Goal: Check status: Check status

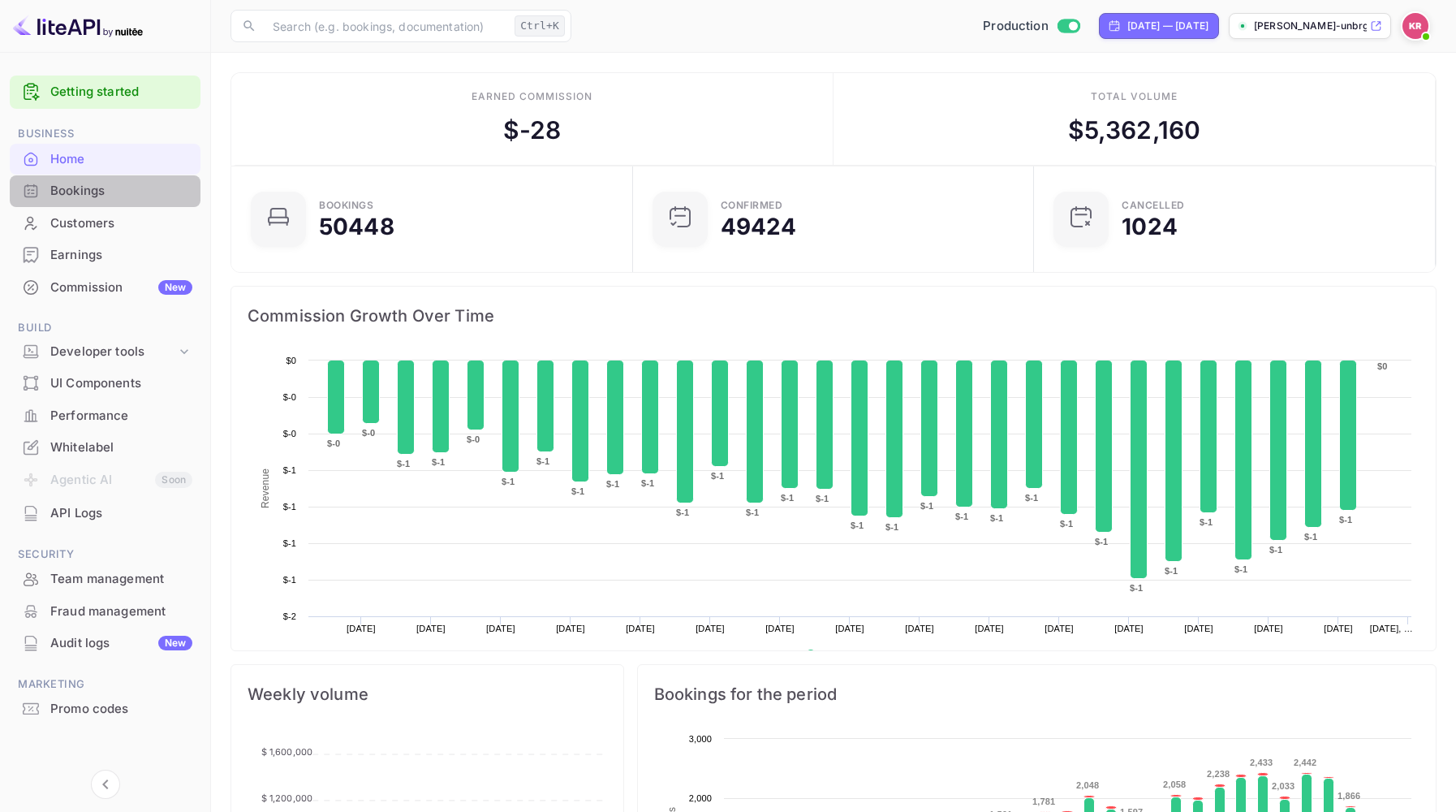
click at [72, 197] on div "Bookings" at bounding box center [121, 191] width 142 height 19
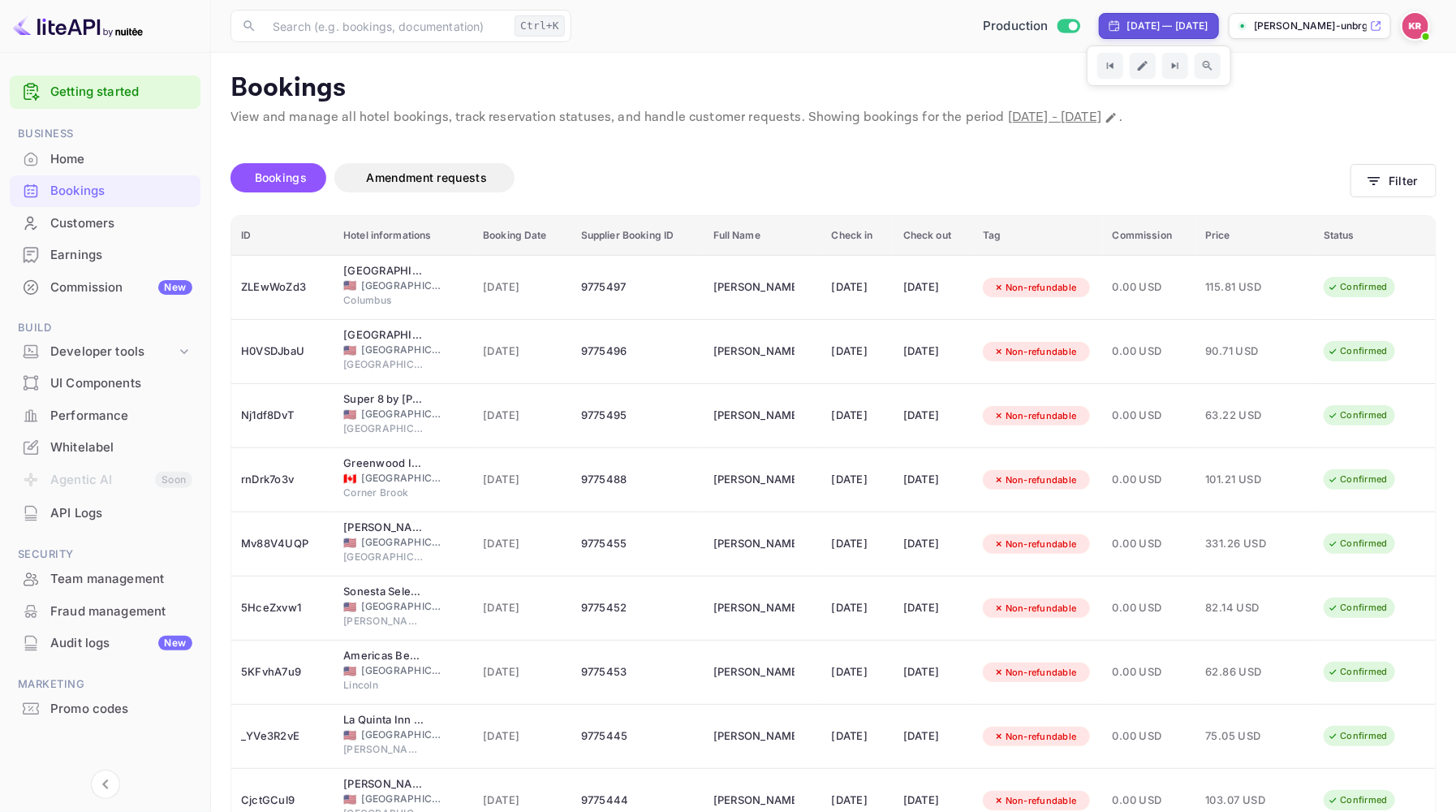
click at [1202, 25] on div "[DATE] — [DATE]" at bounding box center [1168, 26] width 82 height 15
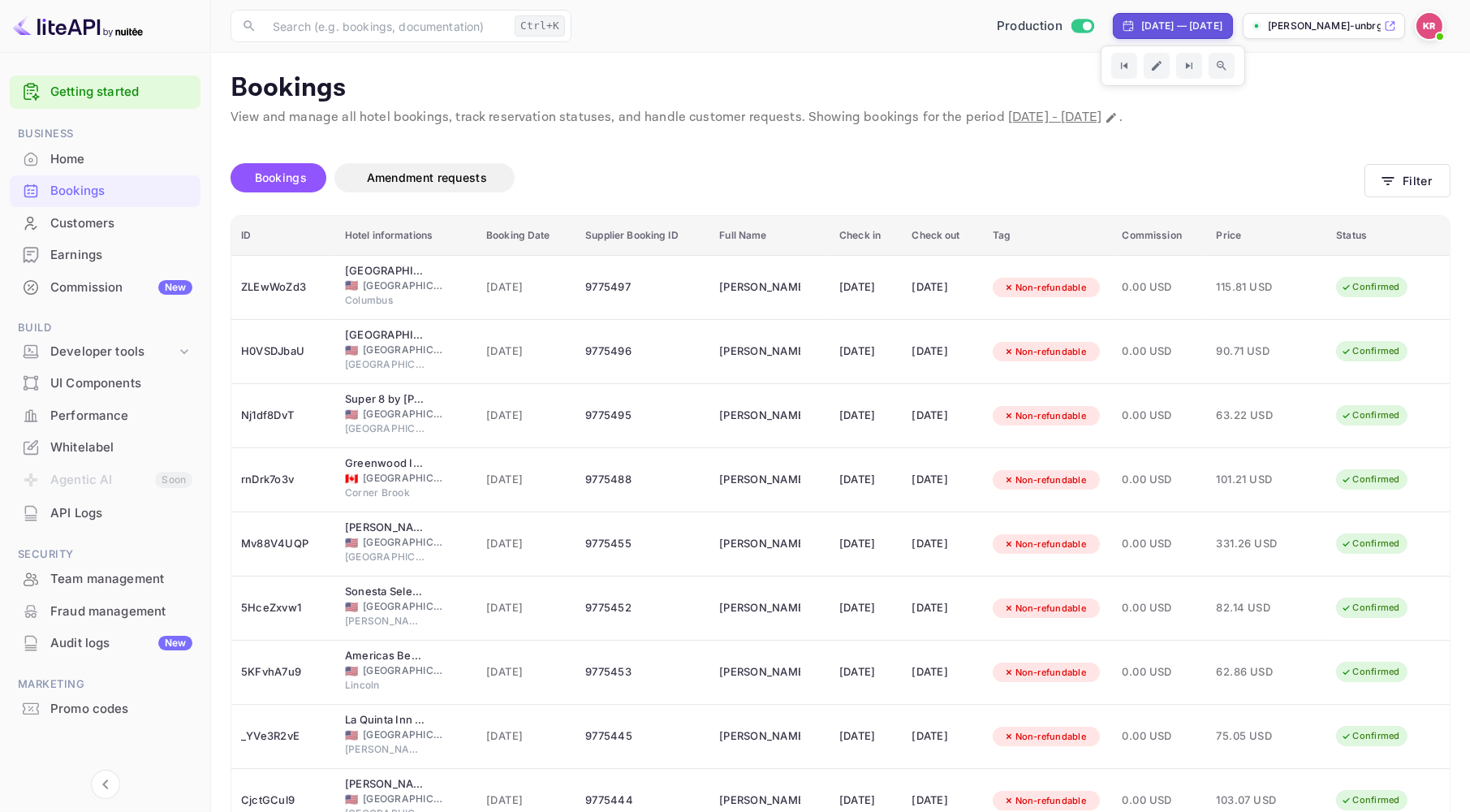
select select "8"
select select "2025"
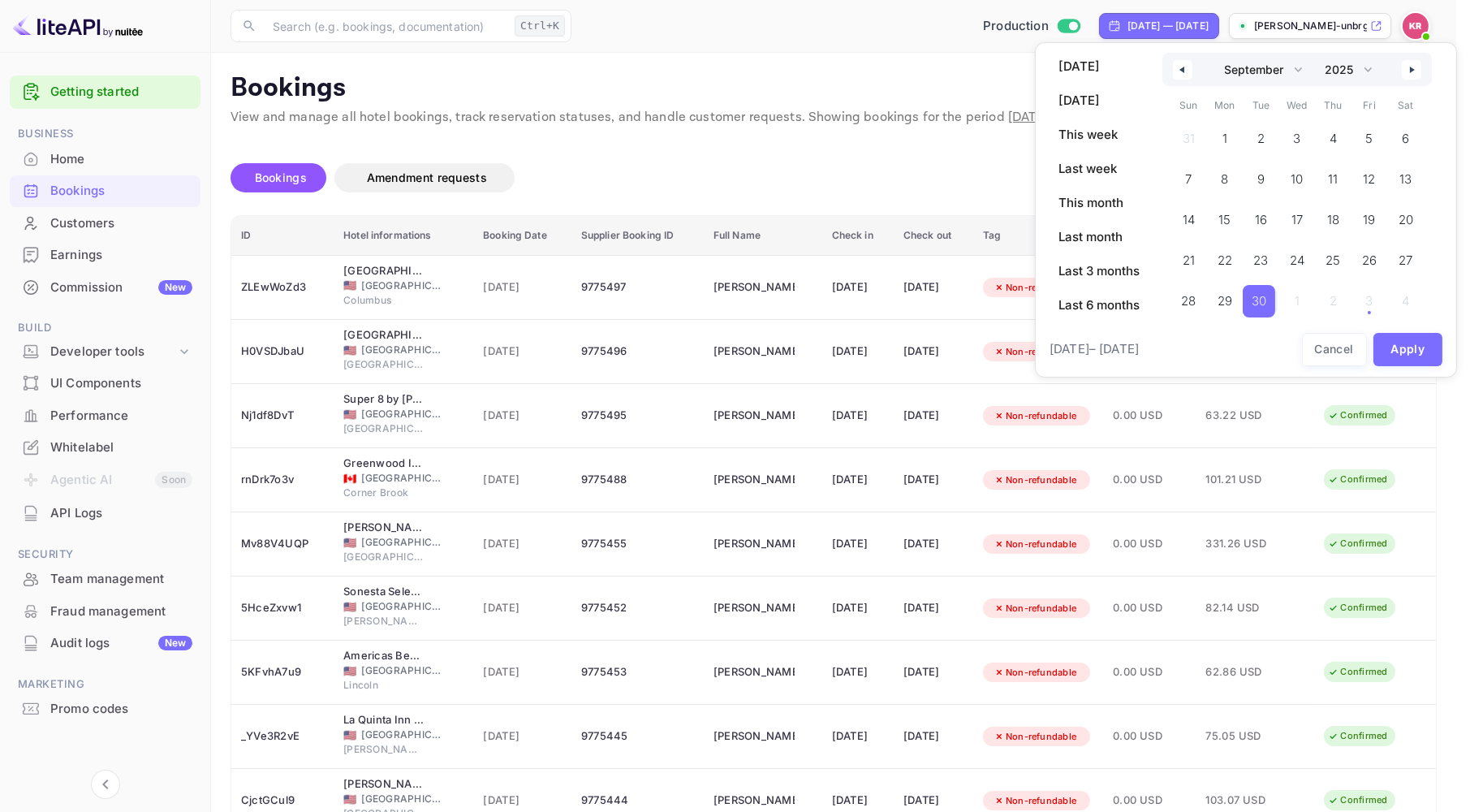
click at [1268, 304] on span "30" at bounding box center [1259, 301] width 32 height 32
click at [1414, 75] on button "button" at bounding box center [1412, 70] width 20 height 20
click at [1406, 216] on span "18" at bounding box center [1404, 220] width 12 height 29
click at [1417, 73] on button "button" at bounding box center [1412, 70] width 20 height 20
select select "9"
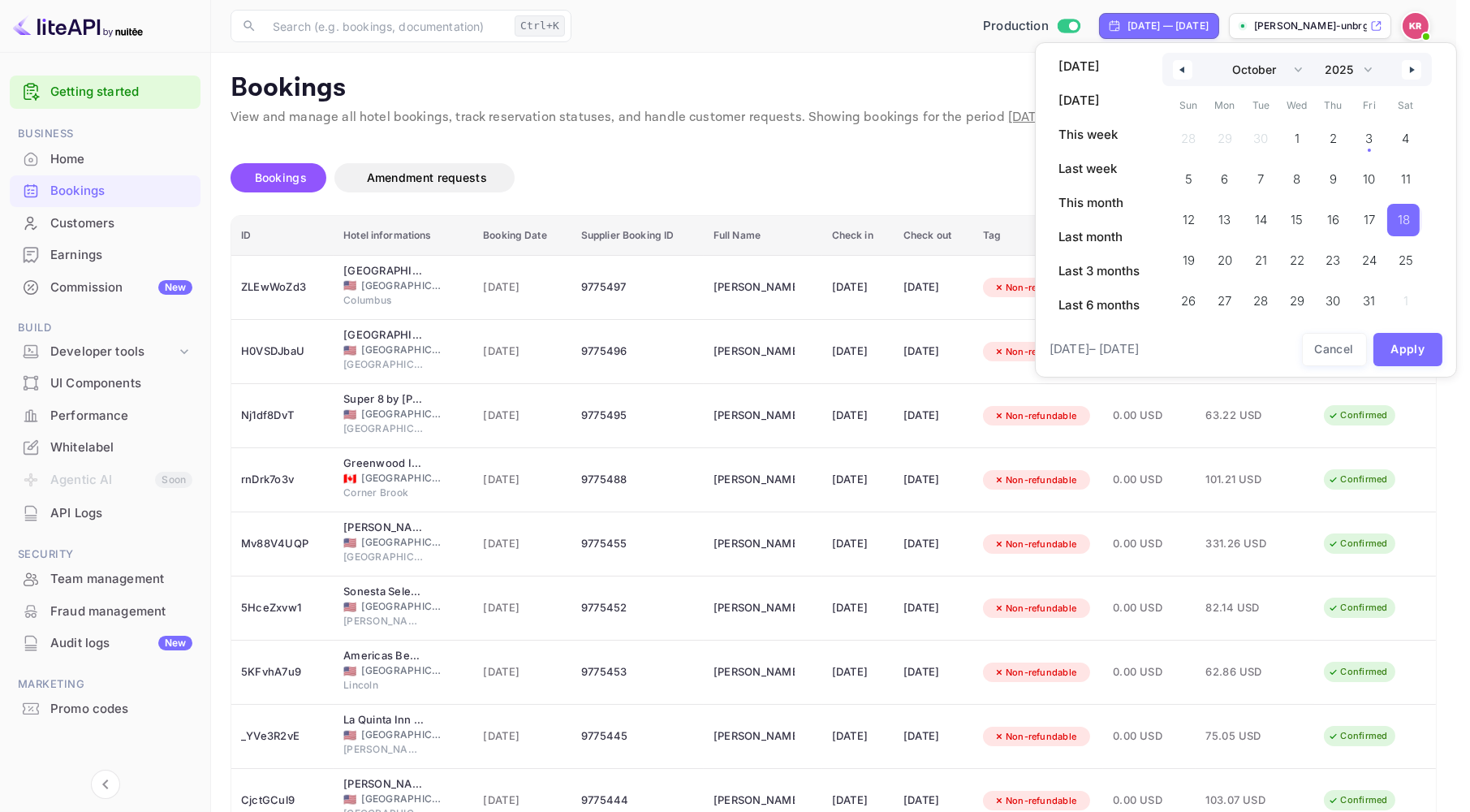
click at [1406, 219] on span "18" at bounding box center [1404, 220] width 12 height 29
click at [1291, 134] on span "1" at bounding box center [1295, 139] width 32 height 32
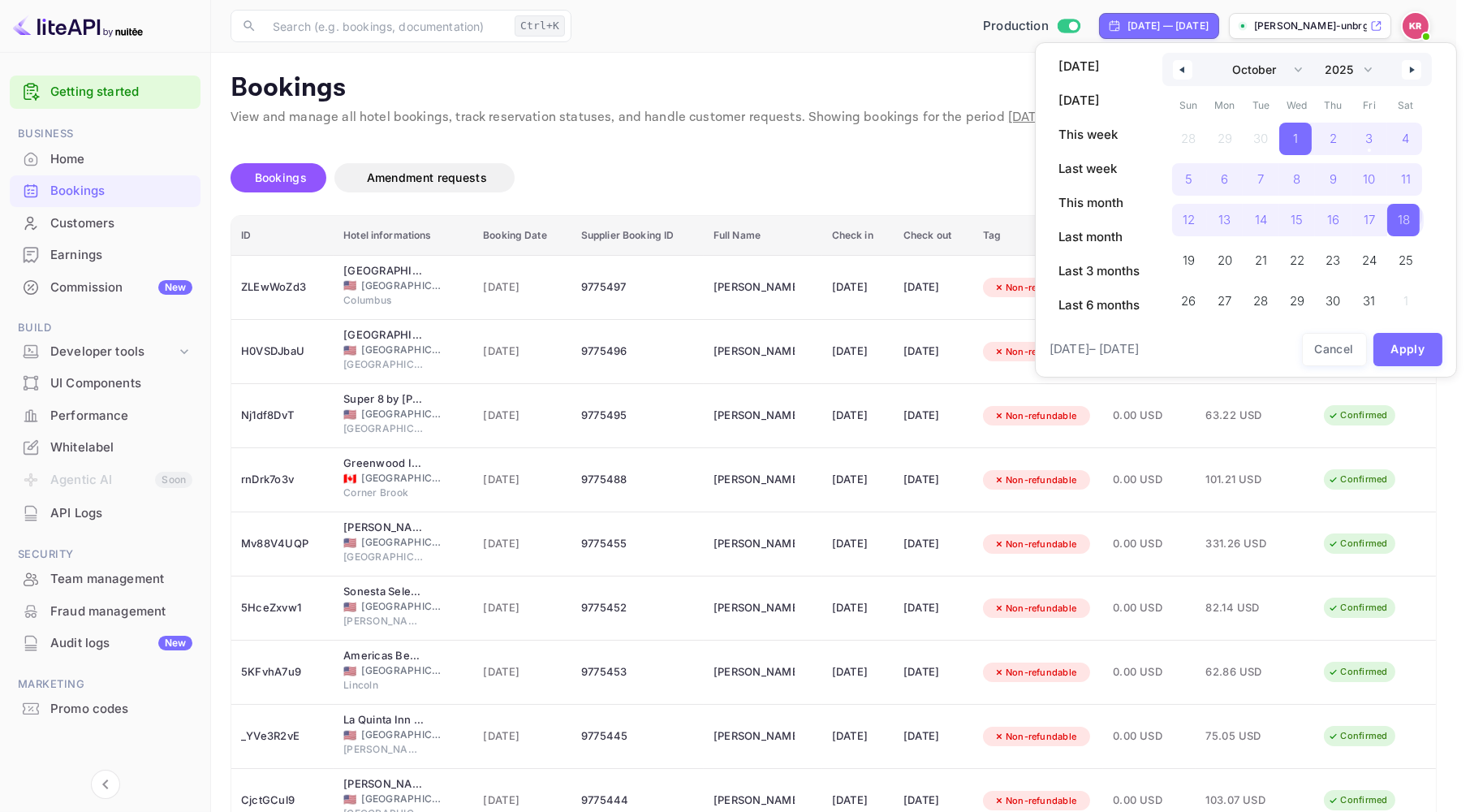
click at [1402, 217] on span "18" at bounding box center [1404, 220] width 12 height 29
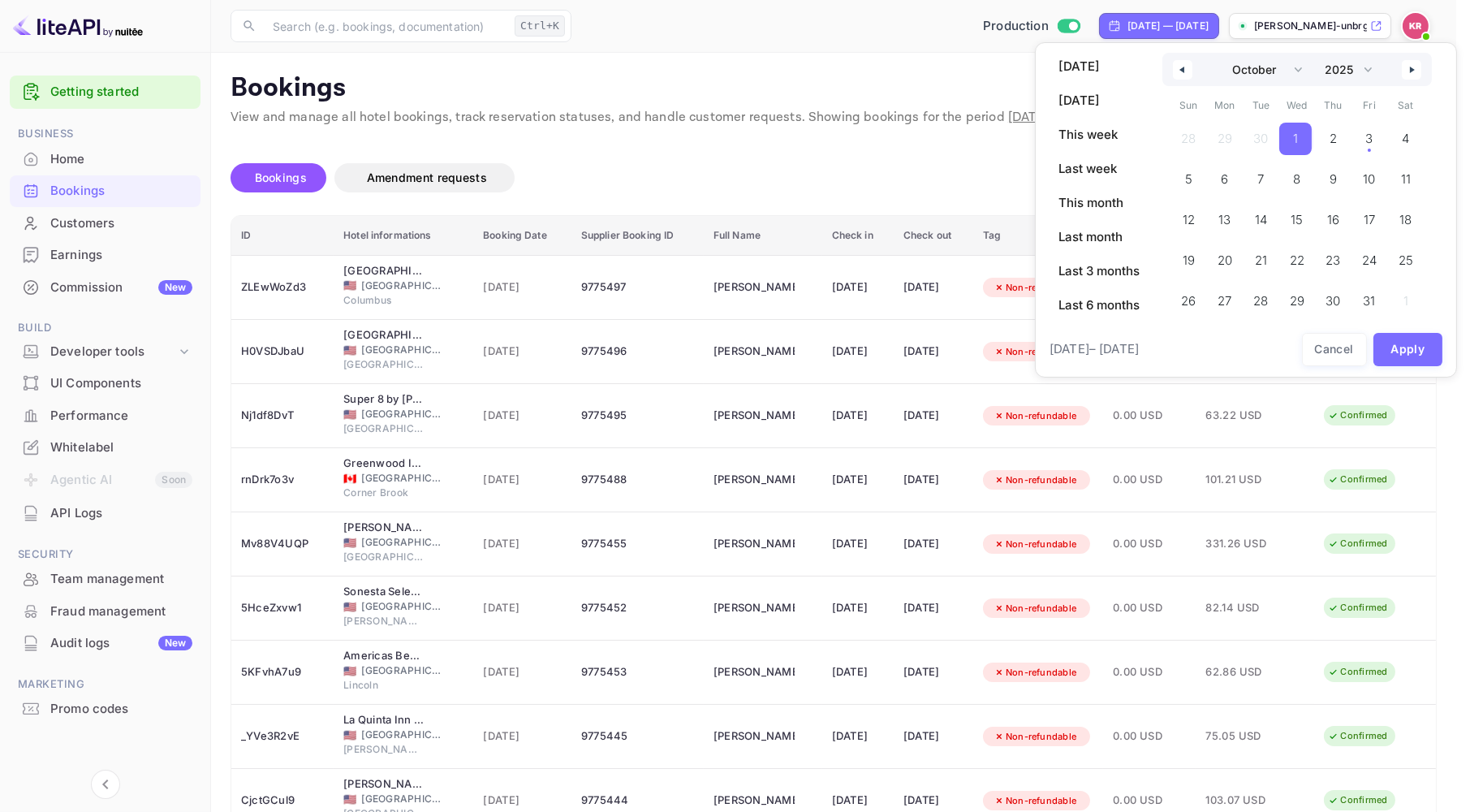
click at [1296, 140] on span "1" at bounding box center [1295, 139] width 5 height 29
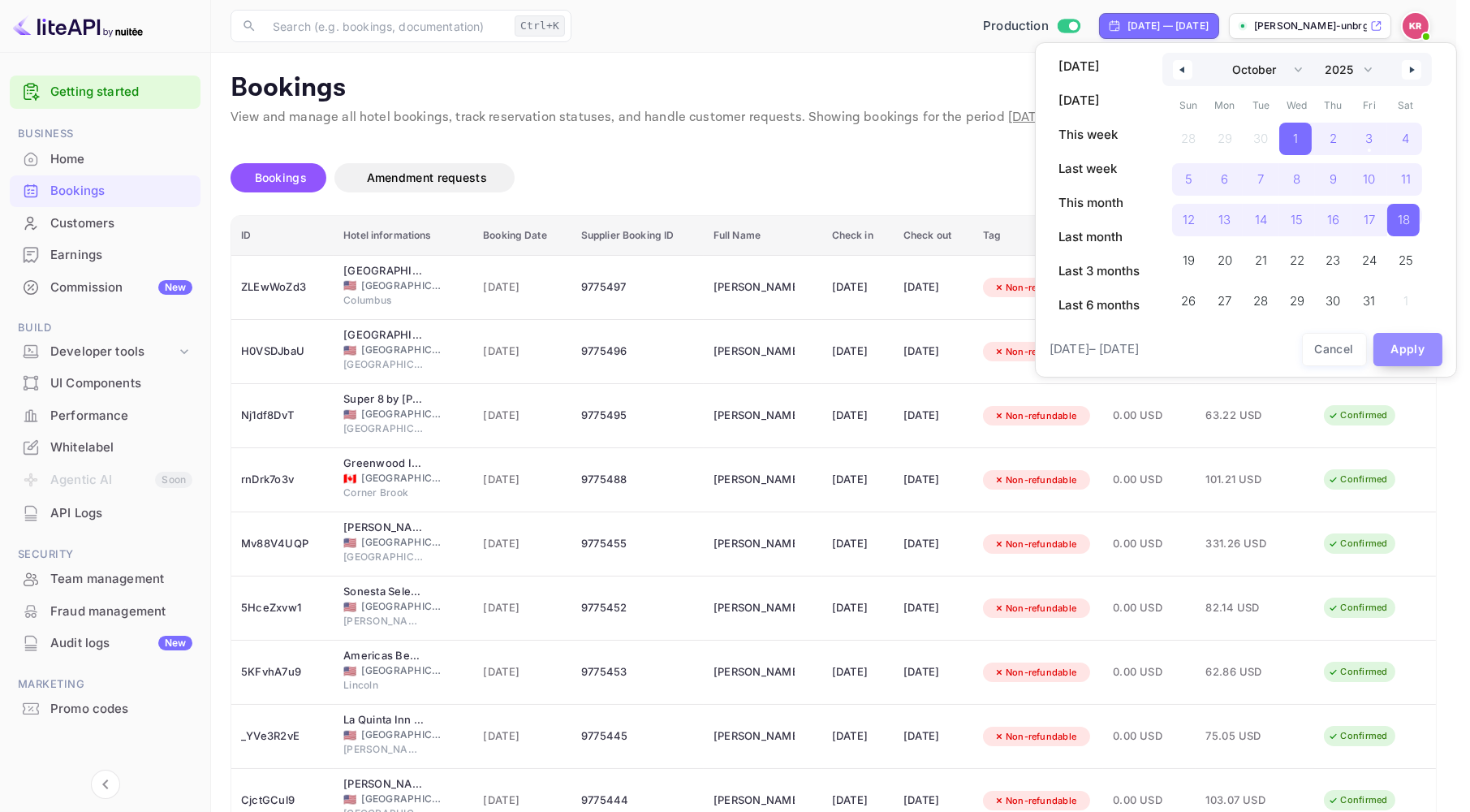
click at [1416, 343] on button "Apply" at bounding box center [1408, 349] width 70 height 33
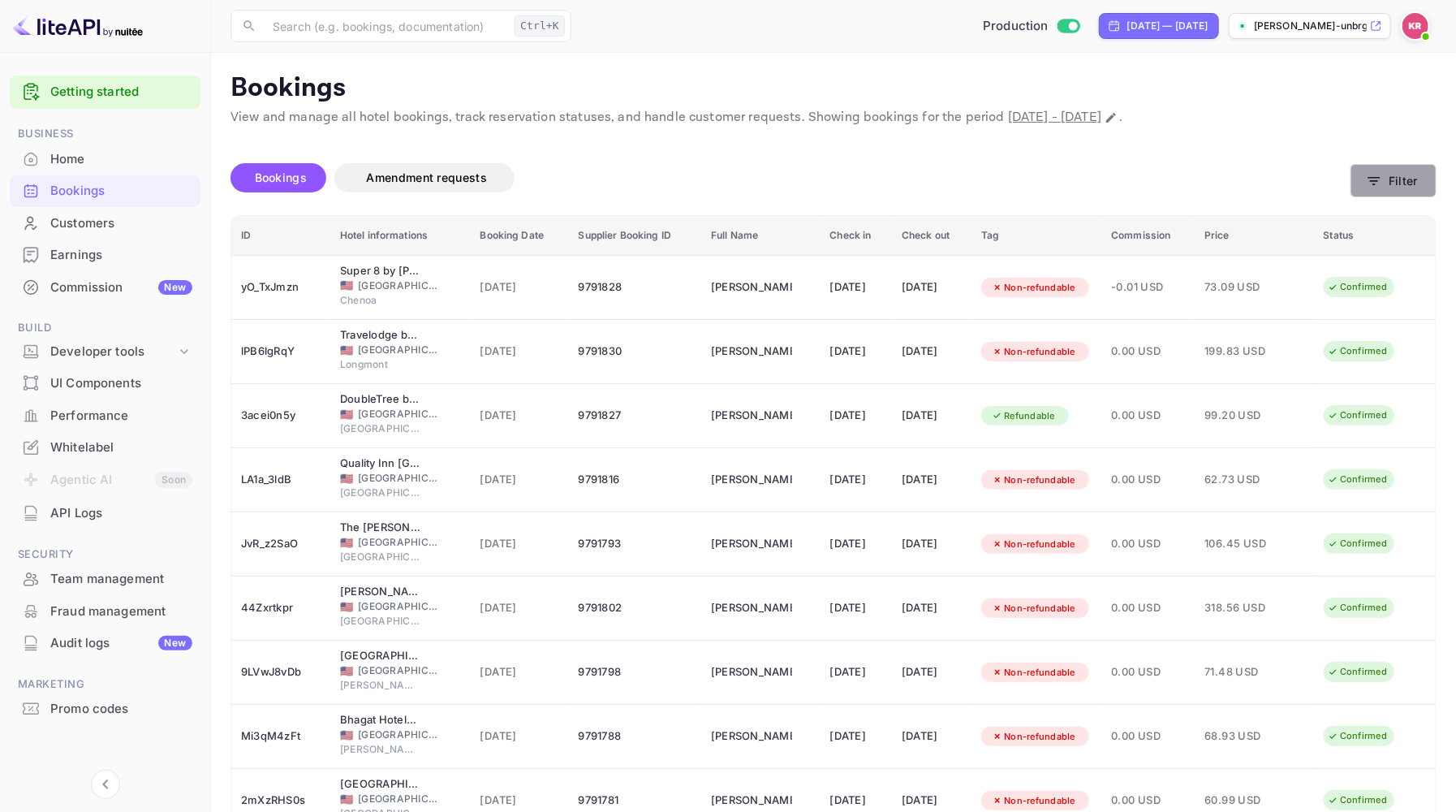
click at [1402, 179] on button "Filter" at bounding box center [1394, 181] width 87 height 33
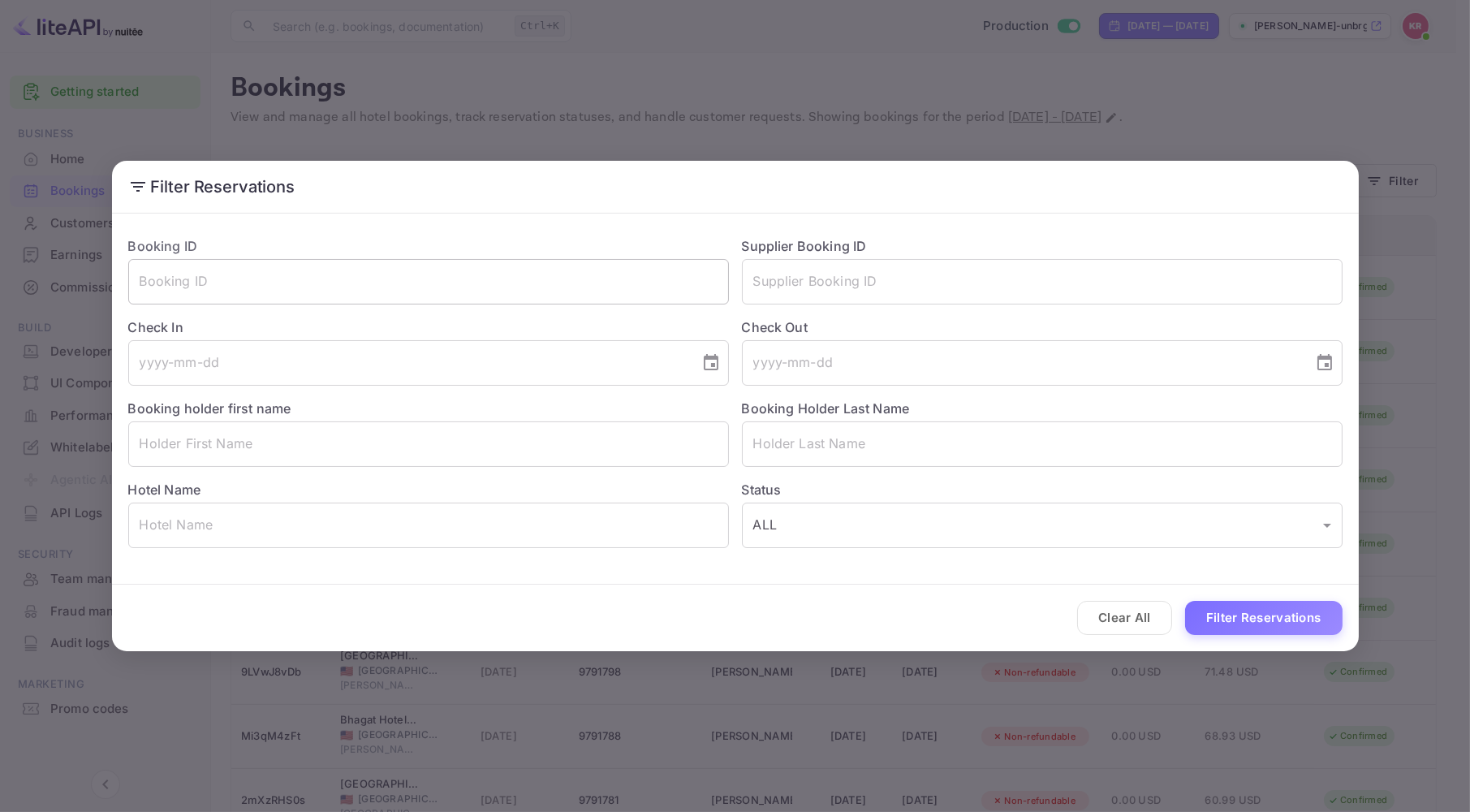
click at [225, 279] on input "text" at bounding box center [428, 281] width 601 height 45
paste input "pxt6kjlLV"
type input "pxt6kjlLV"
click at [1185, 601] on button "Filter Reservations" at bounding box center [1264, 617] width 157 height 34
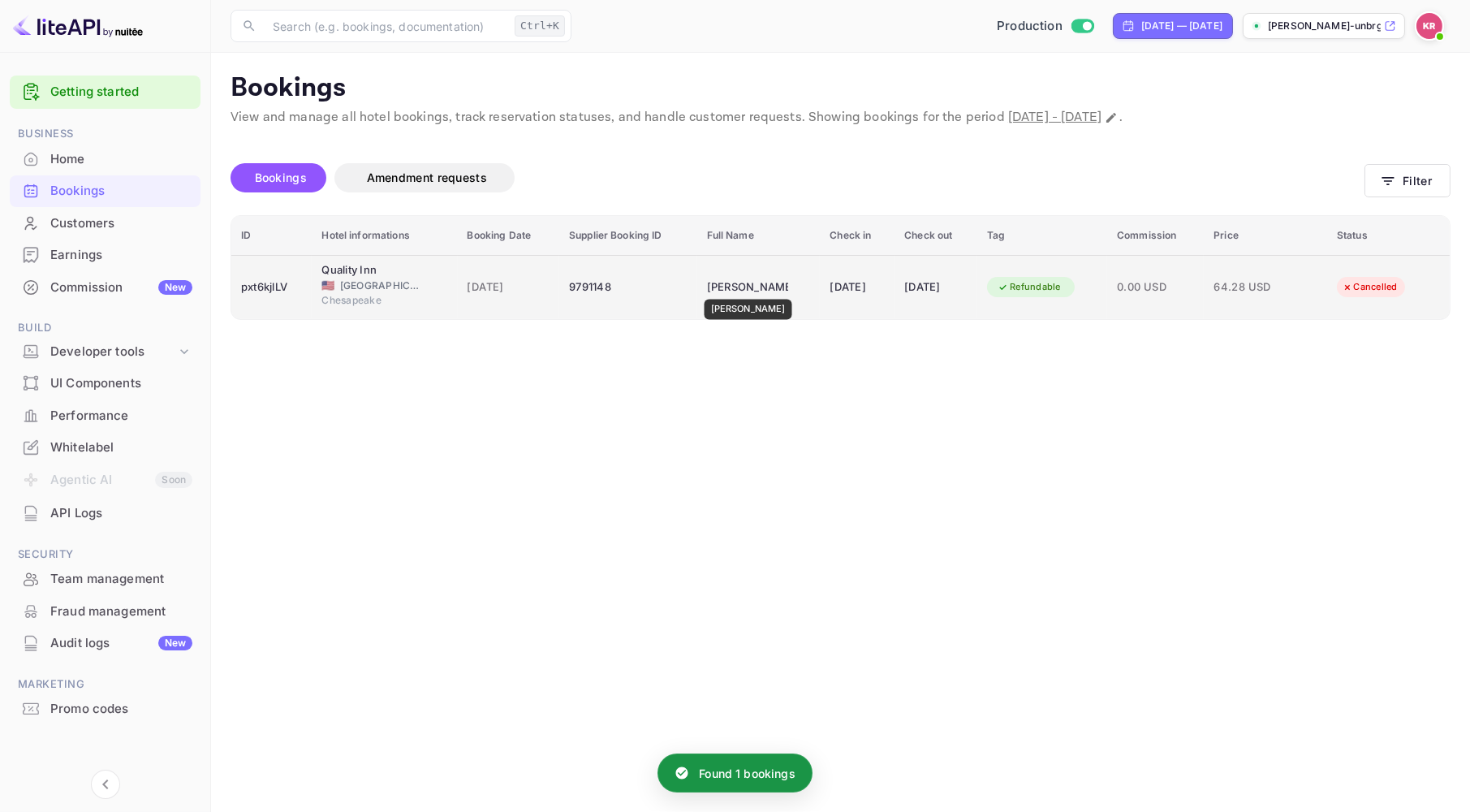
click at [747, 288] on div "[PERSON_NAME]" at bounding box center [747, 287] width 82 height 26
